Goal: Transaction & Acquisition: Book appointment/travel/reservation

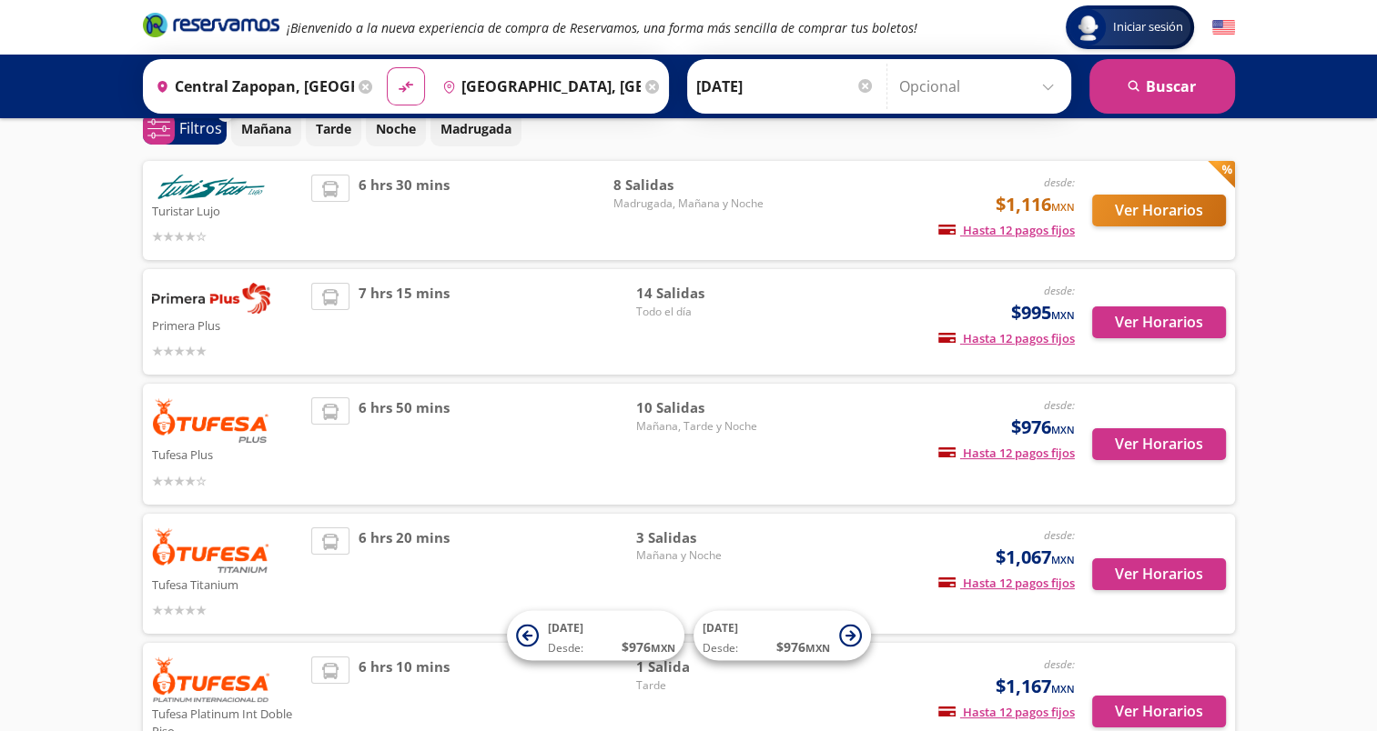
scroll to position [55, 0]
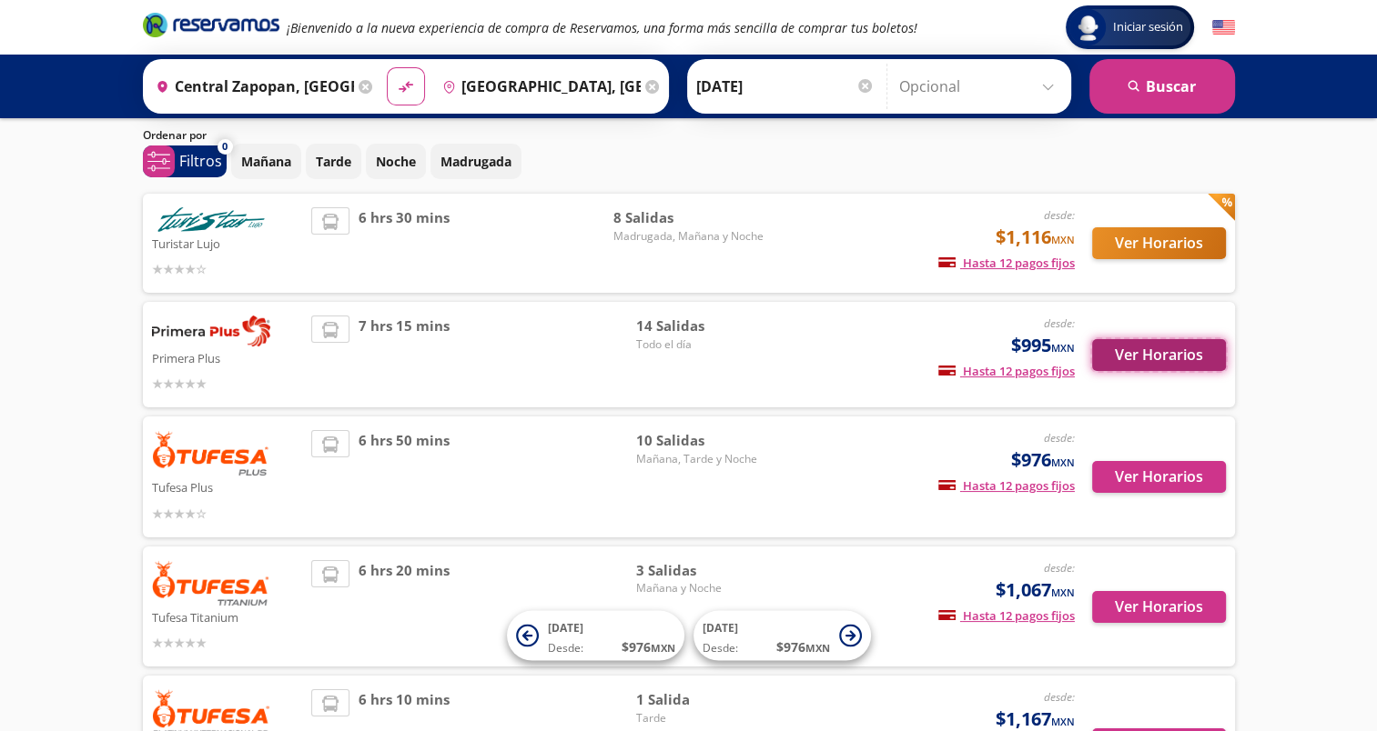
click at [1154, 356] on button "Ver Horarios" at bounding box center [1159, 355] width 134 height 32
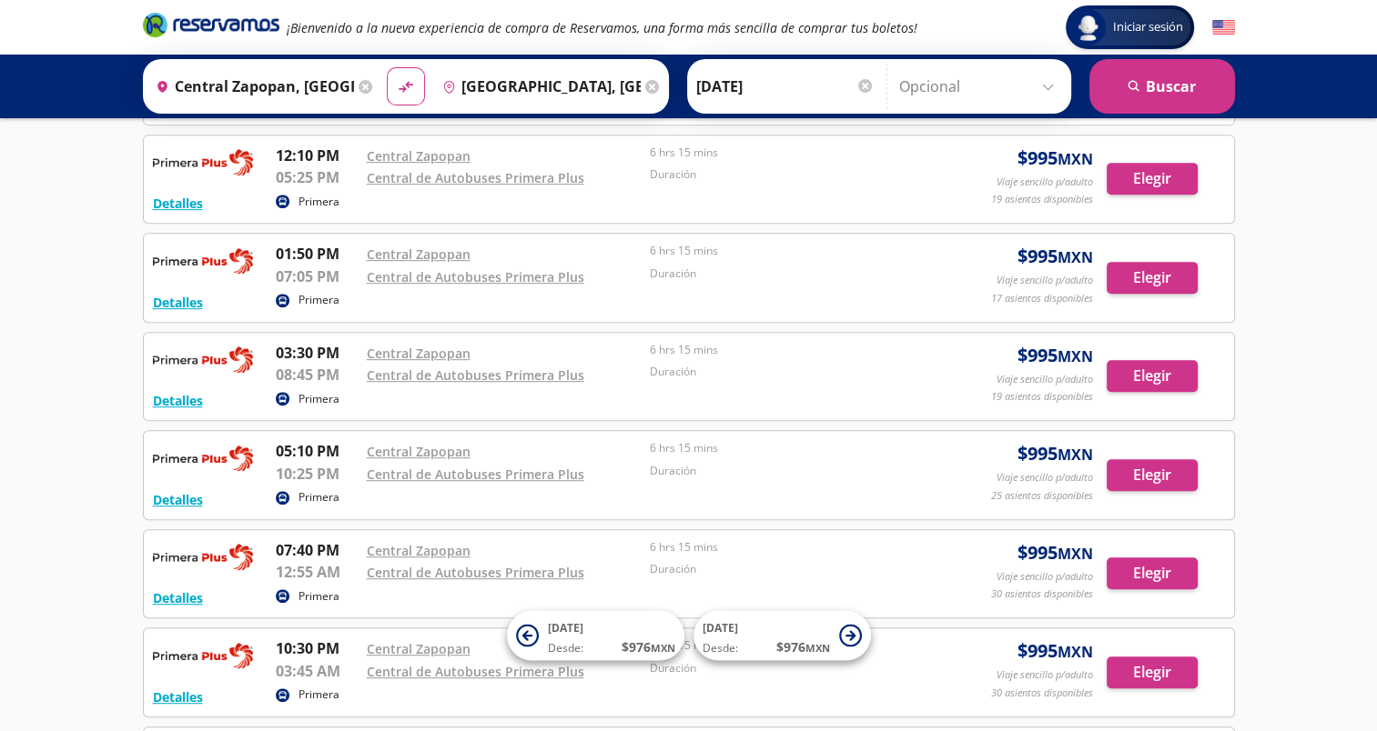
scroll to position [812, 0]
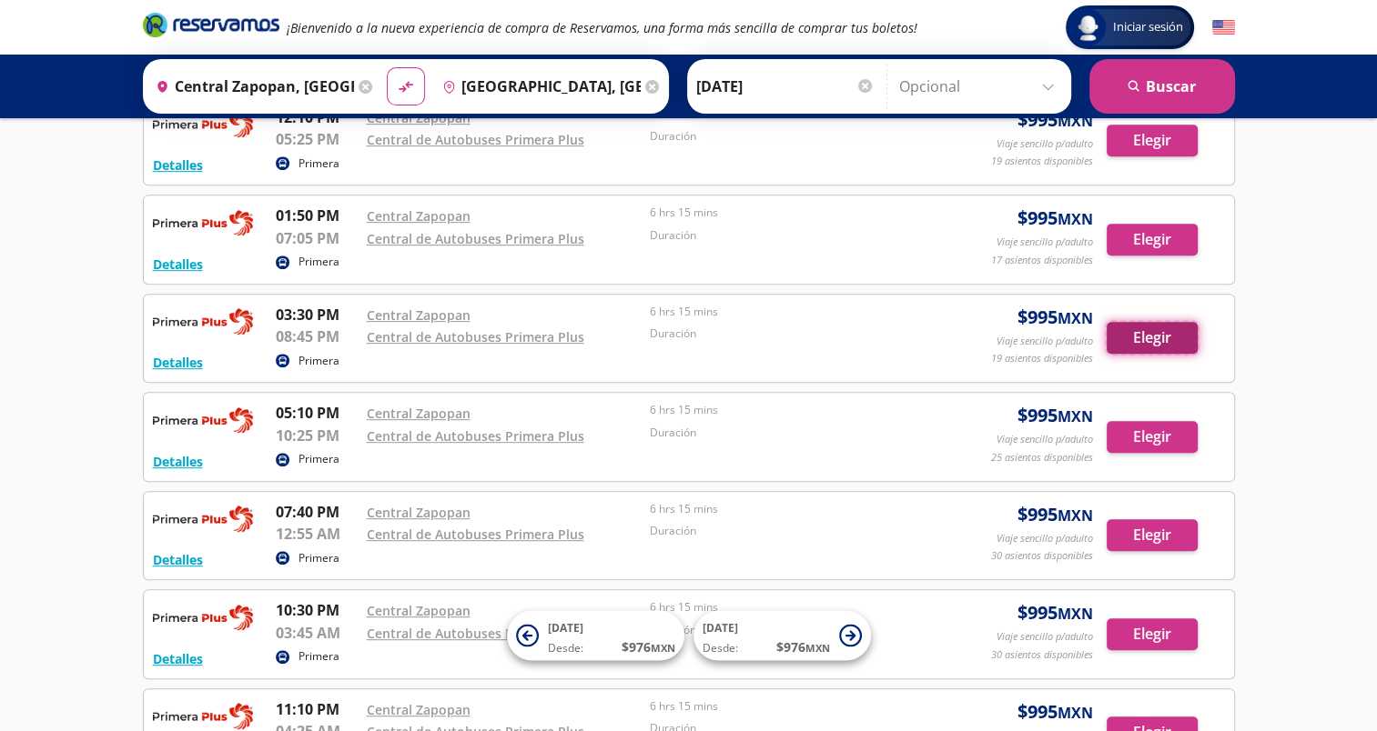
click at [1144, 342] on button "Elegir" at bounding box center [1151, 338] width 91 height 32
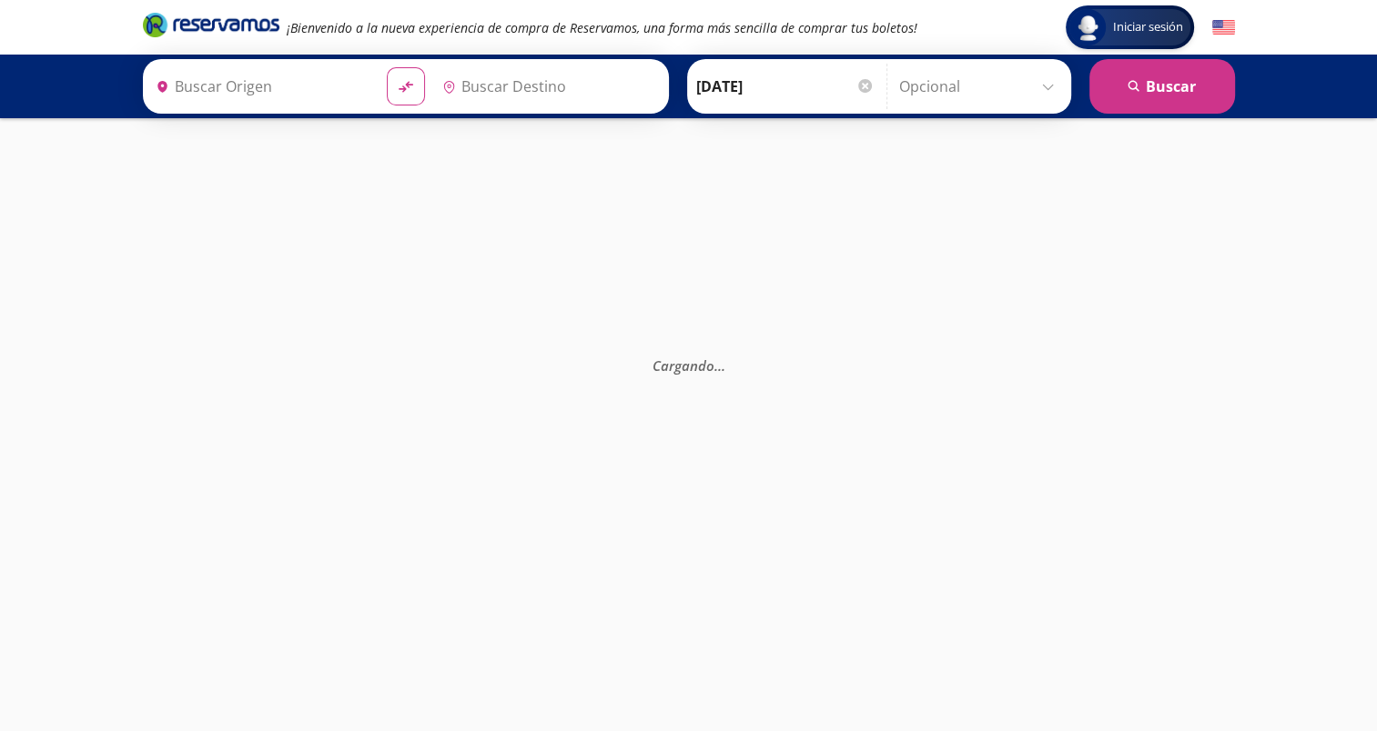
type input "[GEOGRAPHIC_DATA], [GEOGRAPHIC_DATA]"
type input "Central Zapopan, [GEOGRAPHIC_DATA]"
